Goal: Use online tool/utility: Utilize a website feature to perform a specific function

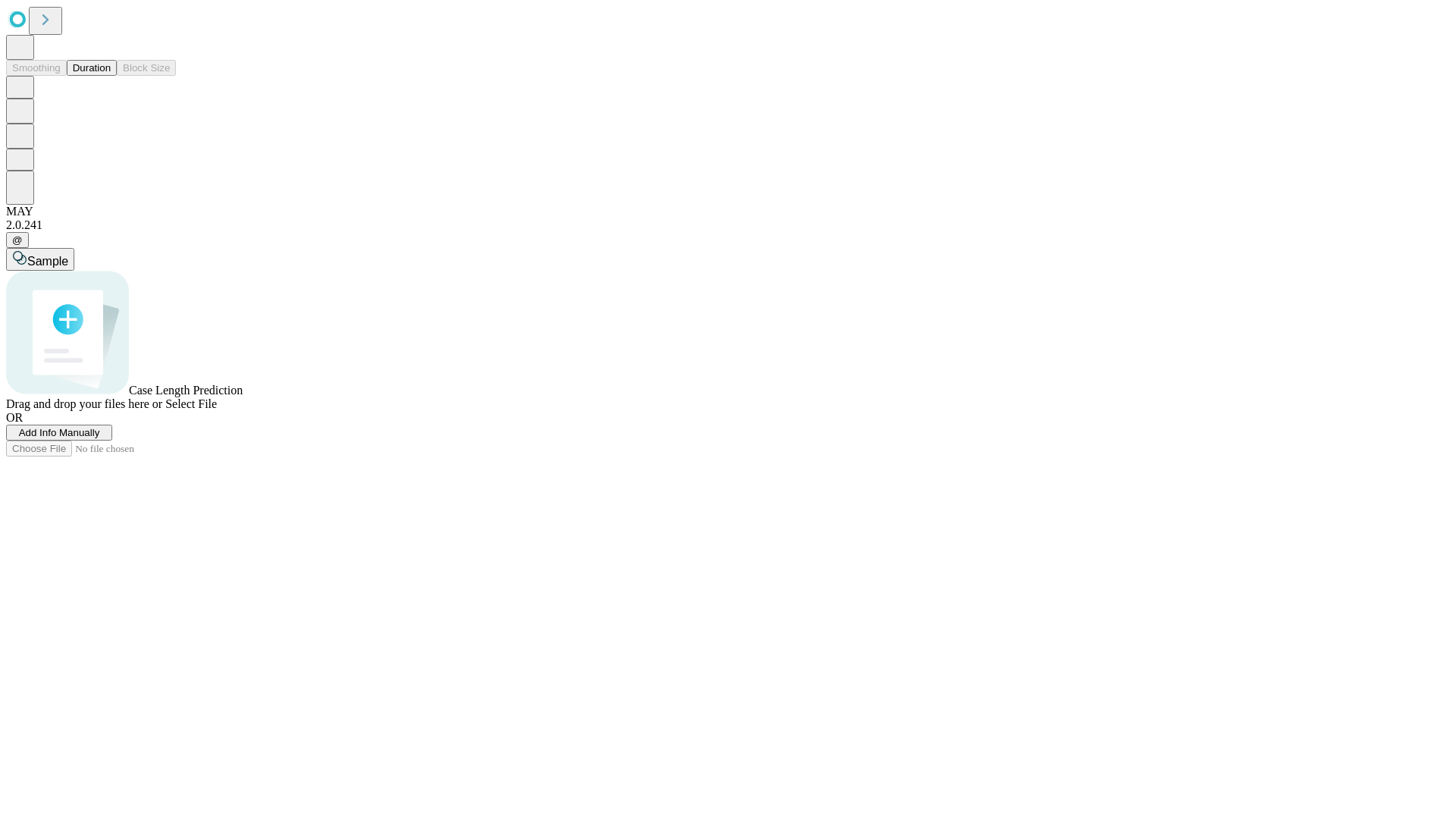
click at [111, 76] on button "Duration" at bounding box center [92, 68] width 50 height 16
click at [217, 410] on span "Select File" at bounding box center [191, 403] width 52 height 13
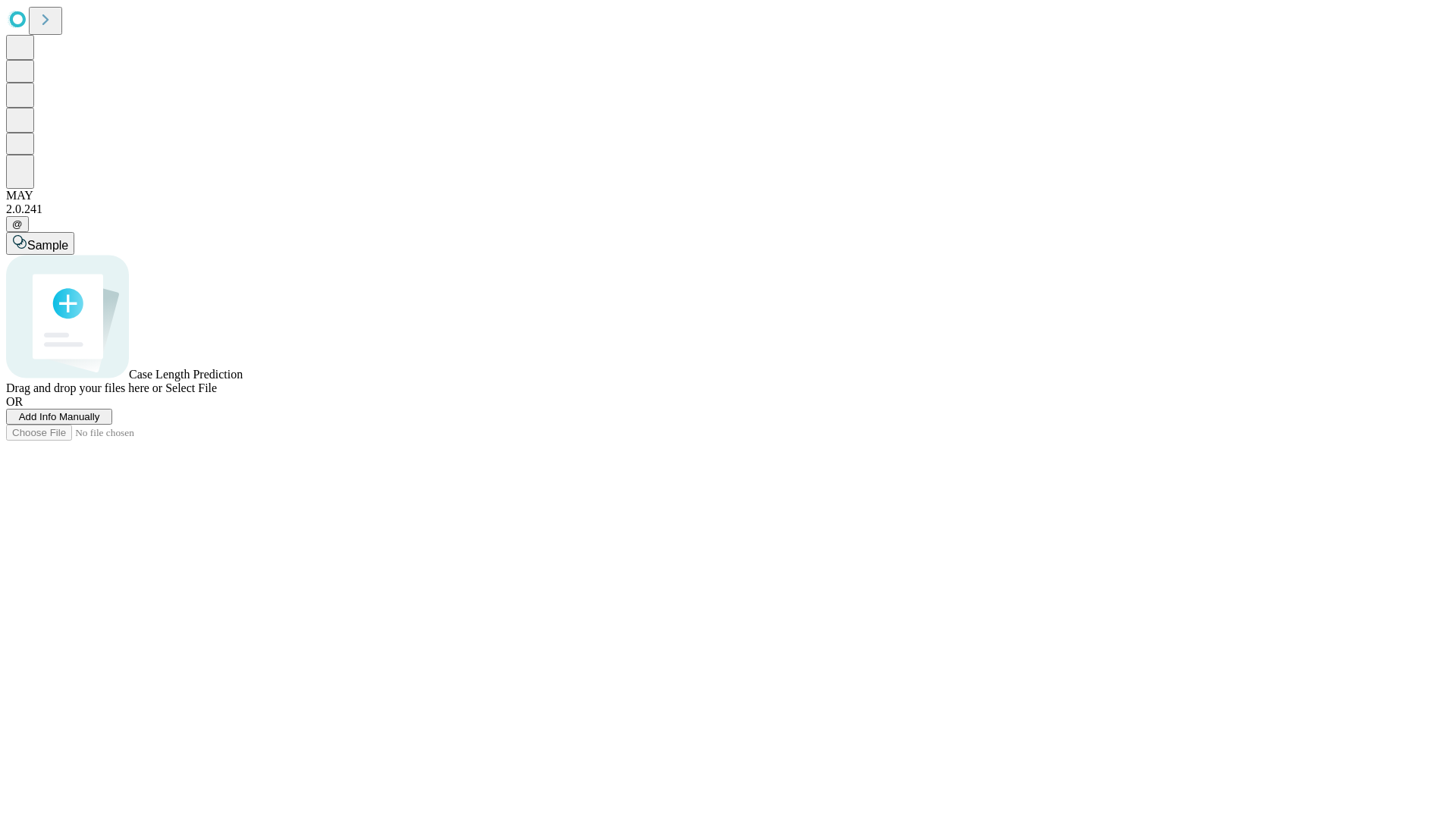
click at [217, 394] on span "Select File" at bounding box center [191, 387] width 52 height 13
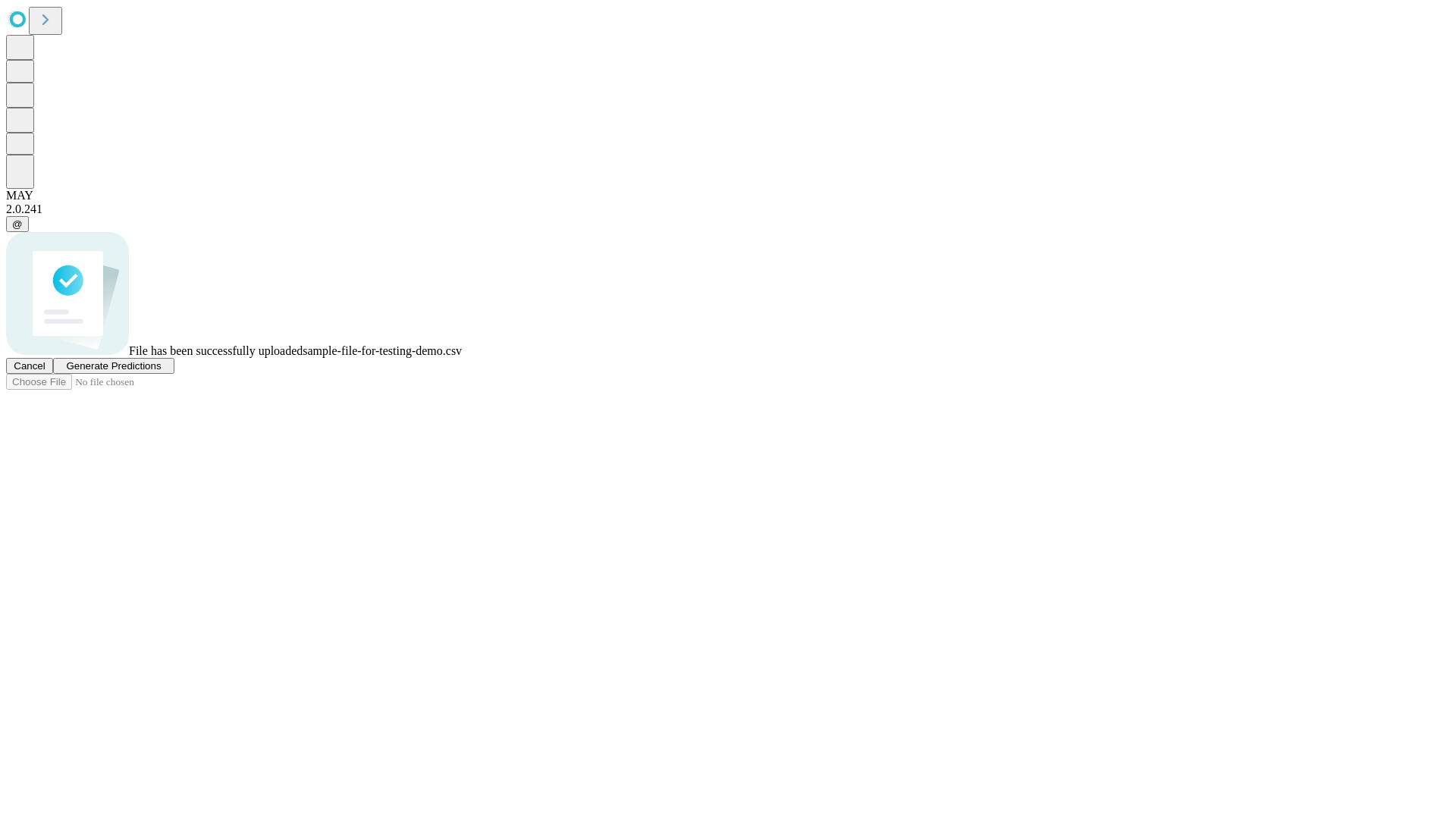
click at [161, 372] on span "Generate Predictions" at bounding box center [113, 365] width 94 height 11
